Goal: Navigation & Orientation: Understand site structure

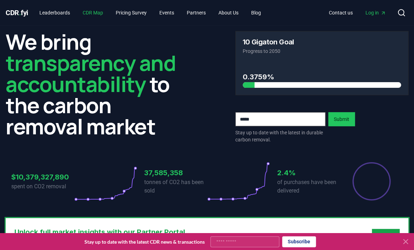
click at [96, 13] on link "CDR Map" at bounding box center [93, 12] width 32 height 13
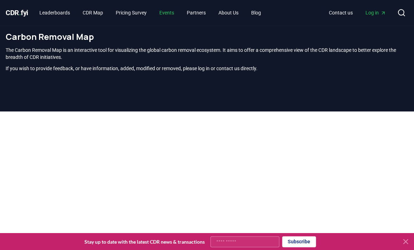
click at [177, 12] on link "Events" at bounding box center [167, 12] width 26 height 13
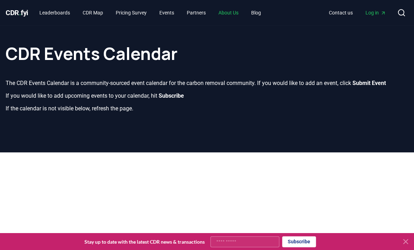
click at [243, 11] on link "About Us" at bounding box center [228, 12] width 31 height 13
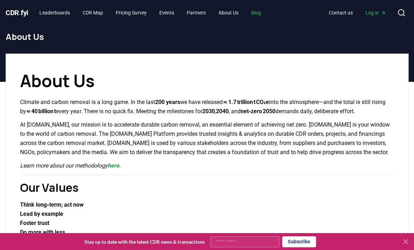
click at [267, 11] on link "Blog" at bounding box center [256, 12] width 21 height 13
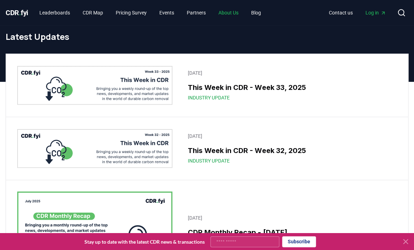
click at [238, 13] on link "About Us" at bounding box center [228, 12] width 31 height 13
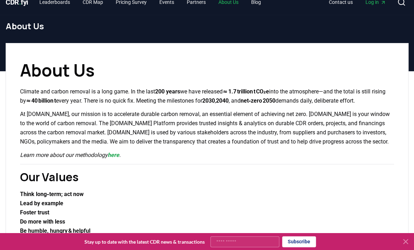
scroll to position [11, 0]
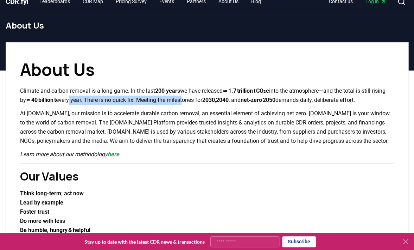
drag, startPoint x: 89, startPoint y: 101, endPoint x: 206, endPoint y: 100, distance: 117.6
click at [206, 100] on p "Climate and carbon removal is a long game. In the last 200 years we have releas…" at bounding box center [207, 95] width 374 height 18
click at [210, 100] on p "Climate and carbon removal is a long game. In the last 200 years we have releas…" at bounding box center [207, 95] width 374 height 18
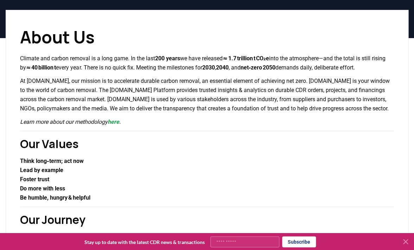
scroll to position [45, 0]
